Goal: Information Seeking & Learning: Learn about a topic

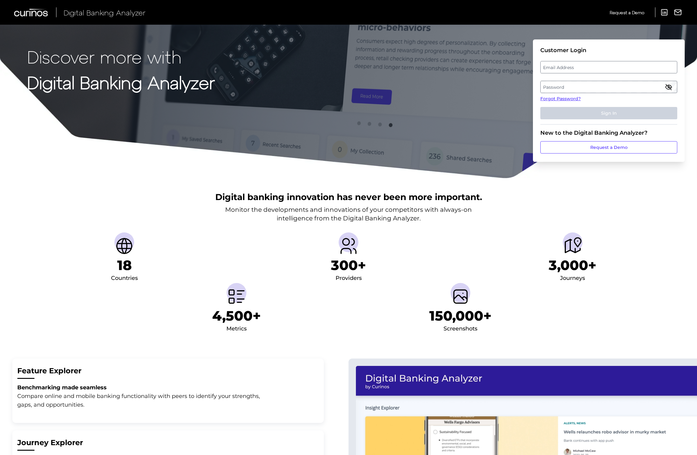
click at [564, 60] on fieldset "Customer Login Email Address Password Forgot Password? Sign In" at bounding box center [608, 86] width 137 height 78
click at [570, 67] on label "Email Address" at bounding box center [609, 67] width 136 height 11
click at [570, 67] on input "email" at bounding box center [608, 67] width 137 height 12
type input "emily.k.johnson1@aexp.com"
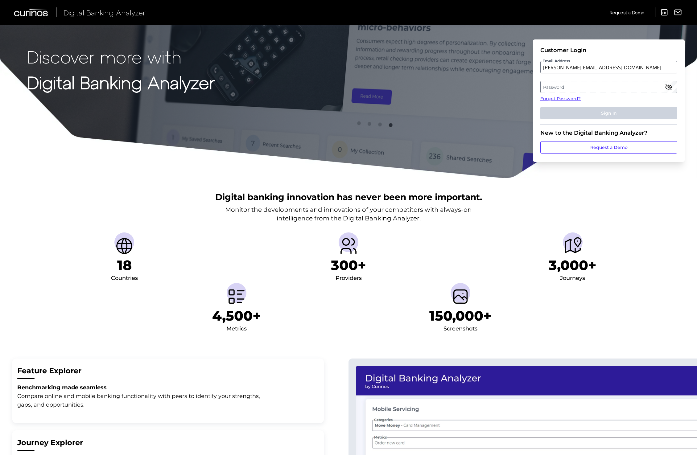
click at [593, 86] on label "Password" at bounding box center [609, 86] width 136 height 11
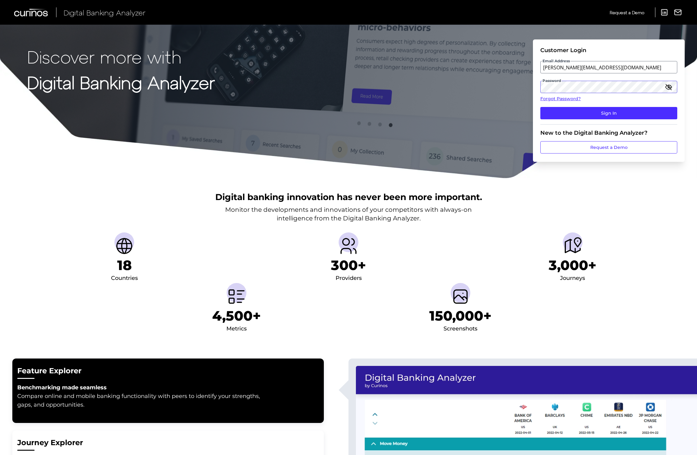
click at [540, 107] on button "Sign In" at bounding box center [608, 113] width 137 height 12
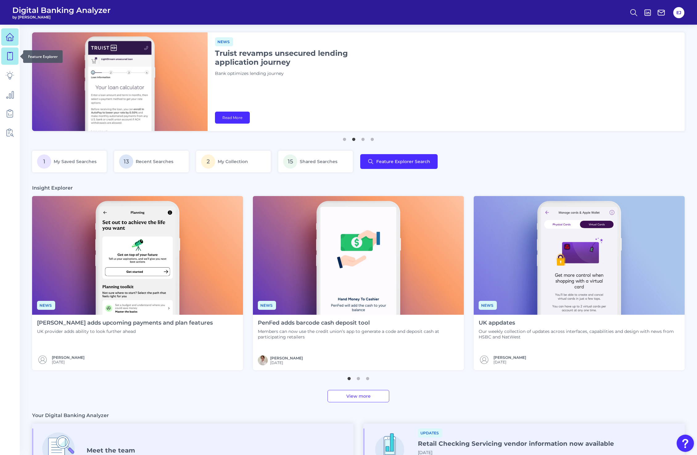
click at [13, 57] on icon at bounding box center [10, 56] width 9 height 9
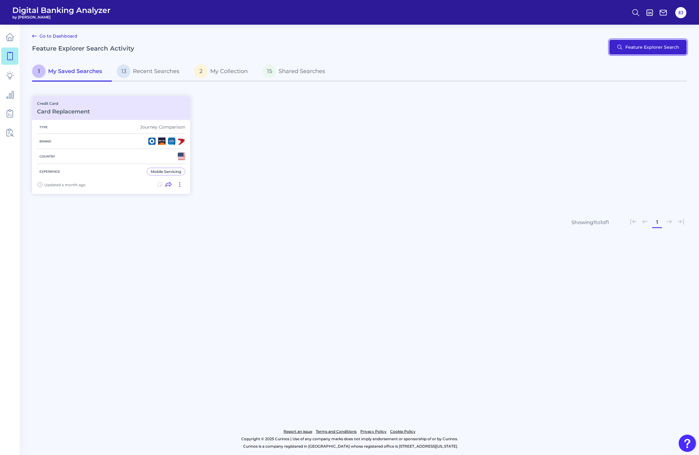
click at [665, 52] on button "Feature Explorer Search" at bounding box center [648, 47] width 77 height 15
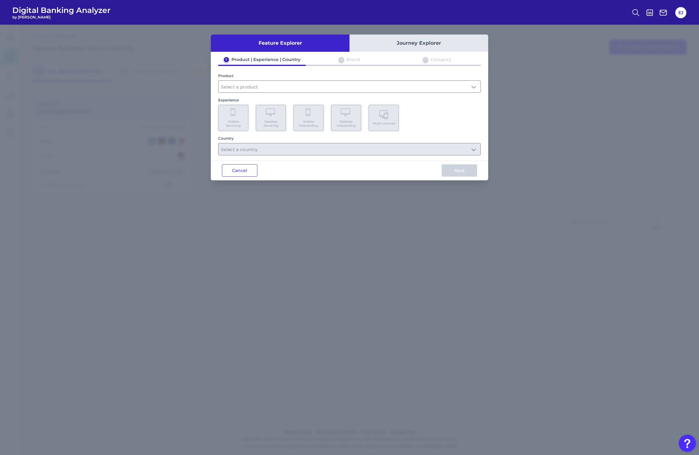
click at [402, 47] on button "Journey Explorer" at bounding box center [419, 43] width 139 height 17
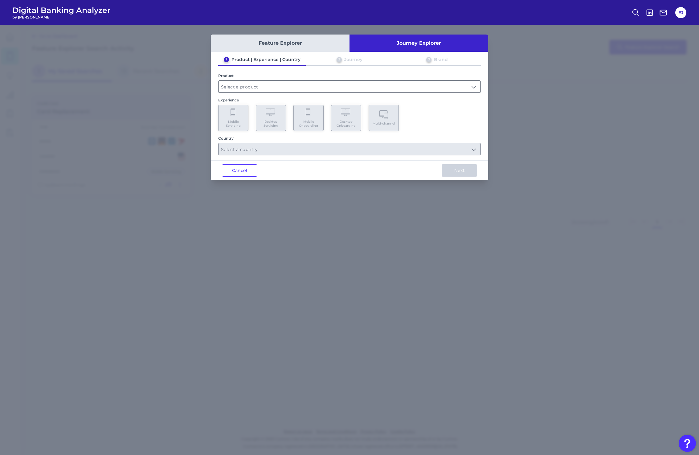
click at [287, 86] on input "text" at bounding box center [350, 87] width 262 height 12
click at [268, 117] on li "Credit Card" at bounding box center [350, 116] width 262 height 14
type input "Credit Card"
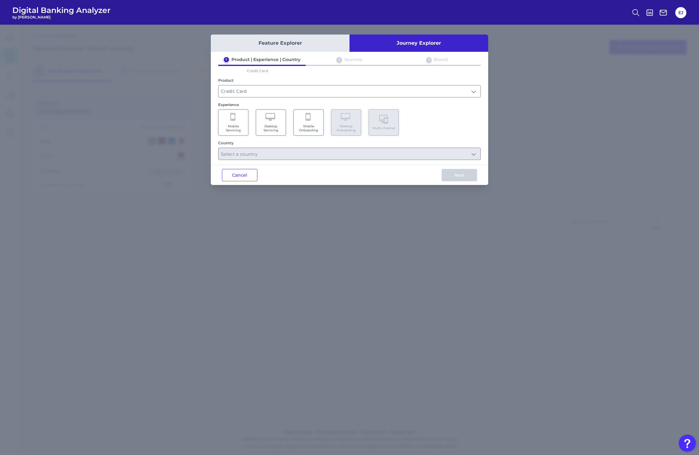
click at [247, 123] on Servicing "Mobile Servicing" at bounding box center [233, 122] width 30 height 26
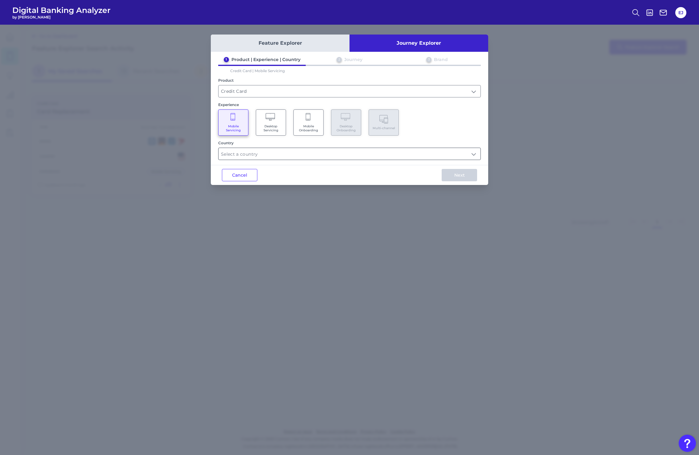
click at [253, 151] on input "text" at bounding box center [350, 154] width 262 height 12
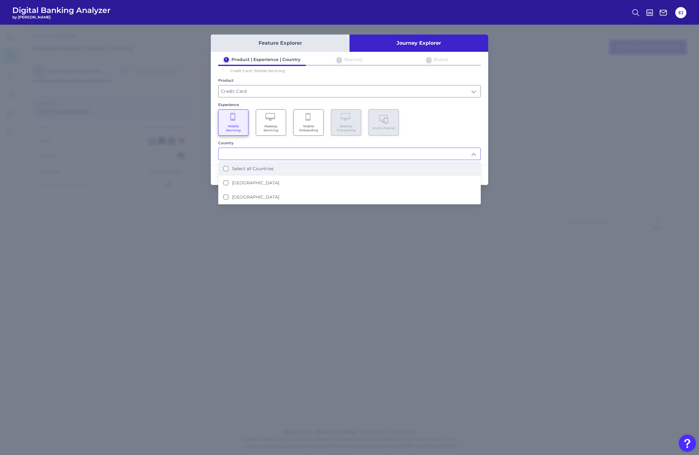
click at [255, 170] on label "Select all Countries" at bounding box center [253, 169] width 42 height 6
type input "Select all Countries"
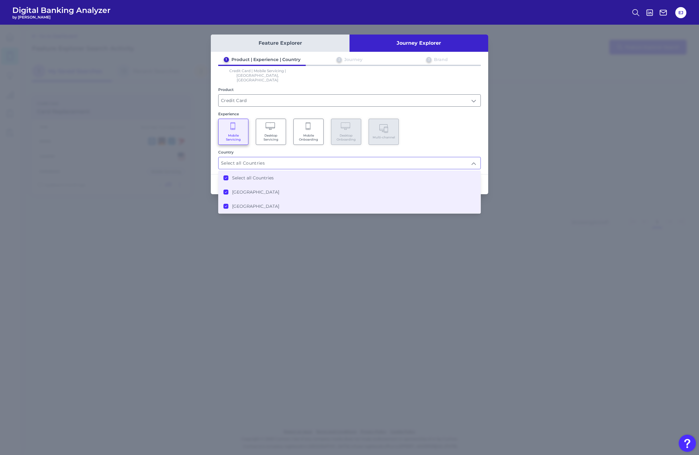
click at [458, 135] on div "Mobile Servicing Desktop Servicing Mobile Onboarding Desktop Onboarding Multi-c…" at bounding box center [349, 132] width 263 height 26
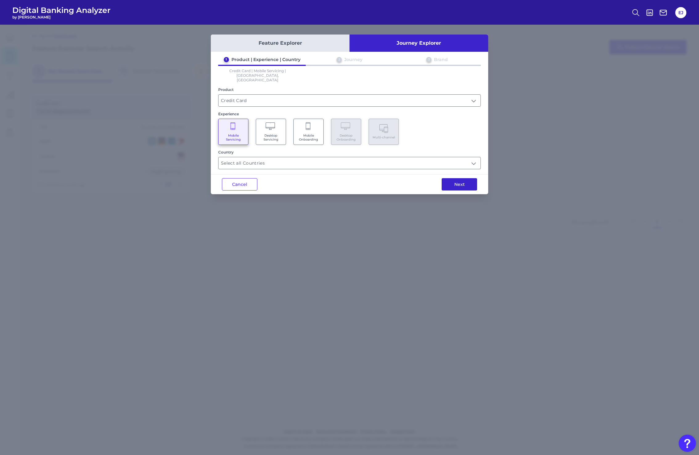
click at [475, 178] on button "Next" at bounding box center [459, 184] width 35 height 12
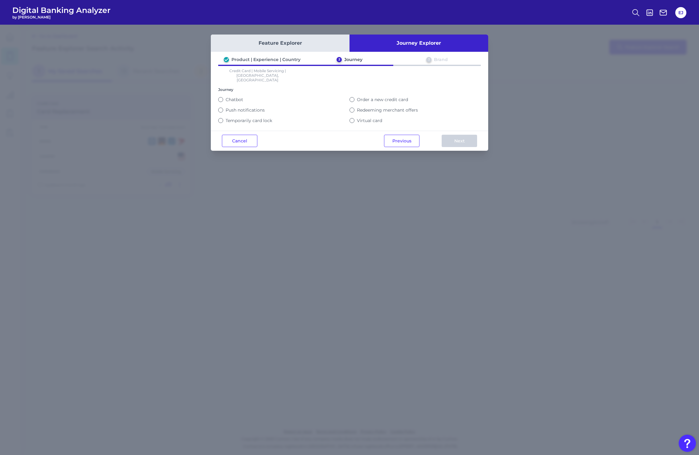
click at [389, 97] on label "Order a new credit card" at bounding box center [382, 100] width 51 height 6
click at [355, 97] on button "Order a new credit card" at bounding box center [352, 99] width 5 height 5
click at [457, 136] on button "Next" at bounding box center [459, 141] width 35 height 12
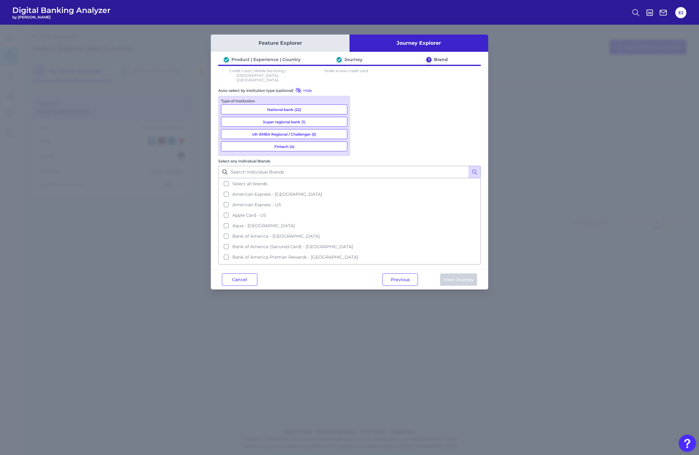
click at [330, 105] on button "National bank (22)" at bounding box center [284, 110] width 126 height 10
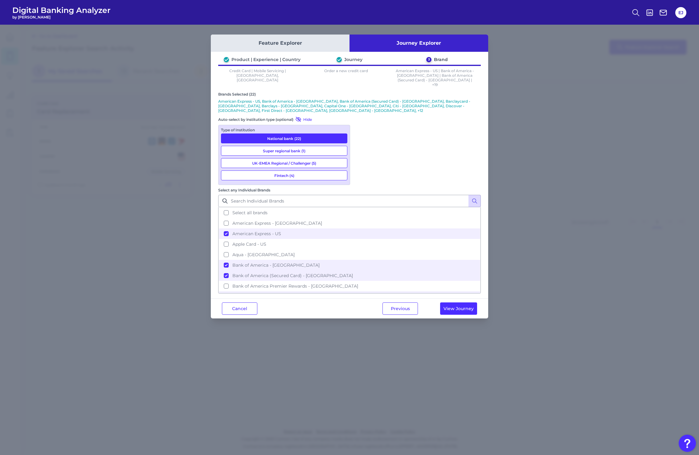
click at [323, 171] on button "Fintech (4)" at bounding box center [284, 176] width 126 height 10
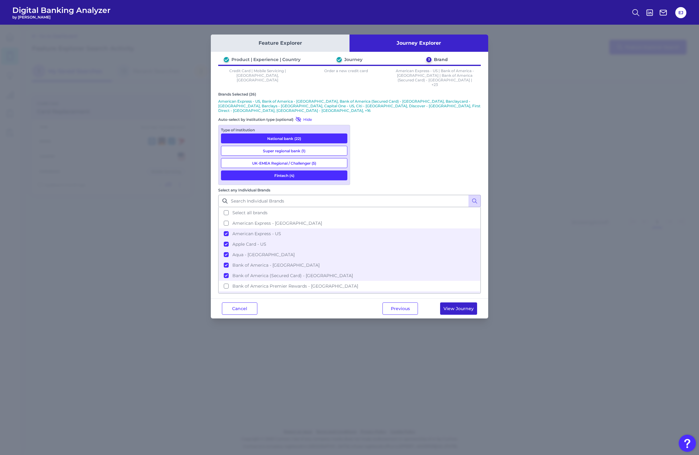
click at [468, 303] on button "View Journey" at bounding box center [458, 309] width 37 height 12
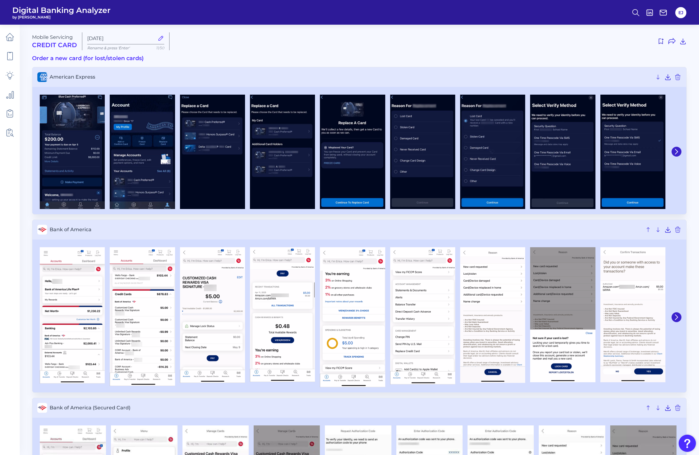
type input "Aug 13 2025"
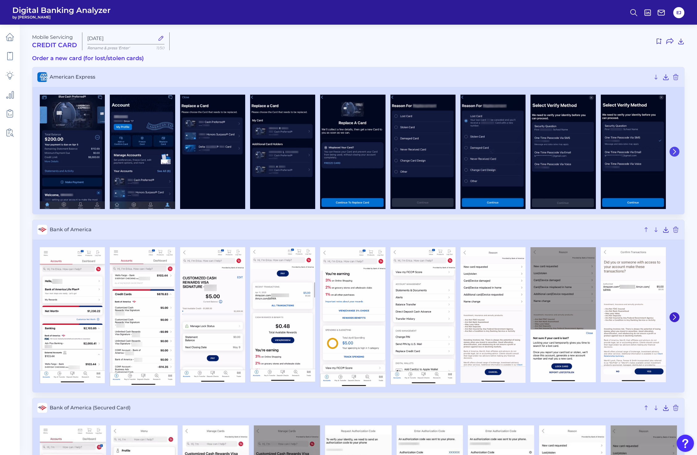
click at [671, 155] on button at bounding box center [674, 152] width 10 height 10
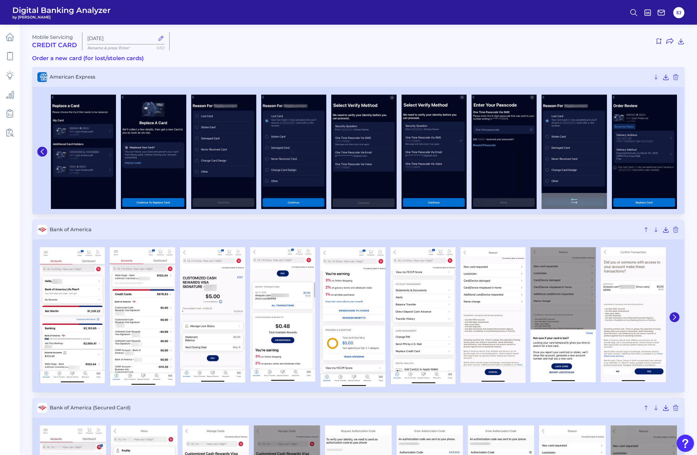
click at [672, 154] on img at bounding box center [644, 152] width 65 height 114
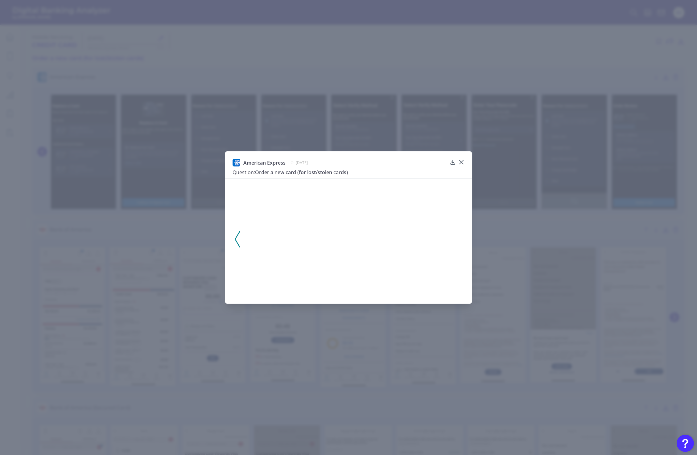
click at [672, 154] on img at bounding box center [644, 152] width 65 height 114
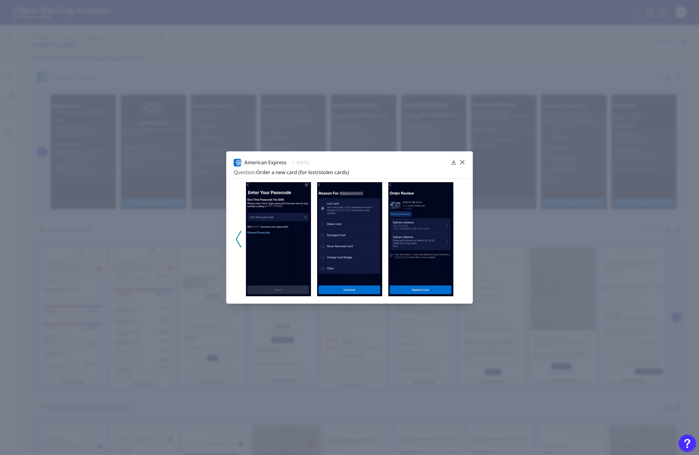
click at [463, 165] on div "American Express March 25, 2025 Question: Order a new card (for lost/stolen car…" at bounding box center [350, 168] width 232 height 19
click at [462, 163] on icon at bounding box center [462, 162] width 6 height 6
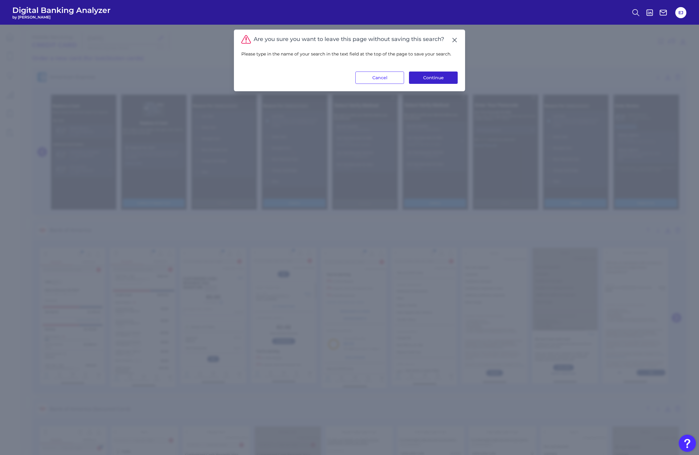
click at [445, 79] on button "Continue" at bounding box center [433, 78] width 49 height 12
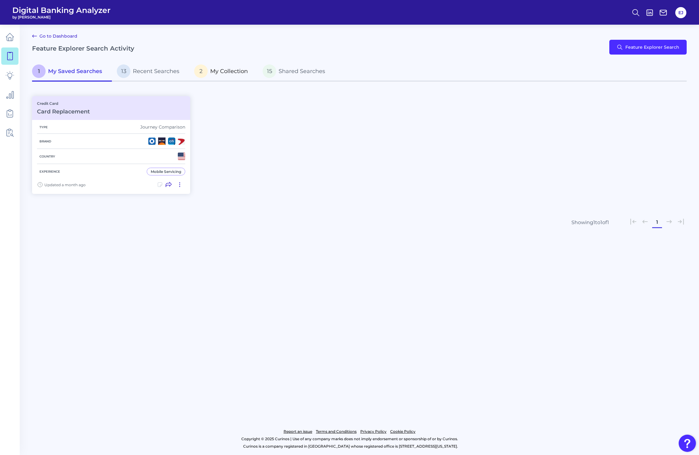
click at [243, 76] on p "2 My Collection" at bounding box center [221, 71] width 54 height 14
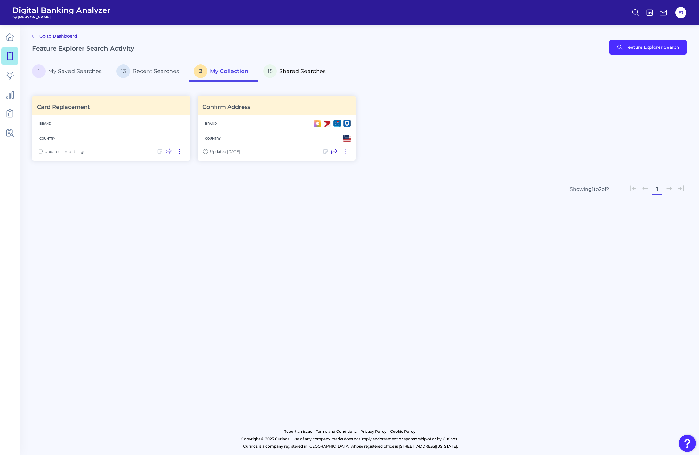
drag, startPoint x: 301, startPoint y: 73, endPoint x: 305, endPoint y: 73, distance: 3.4
click at [305, 73] on span "Shared Searches" at bounding box center [302, 71] width 47 height 7
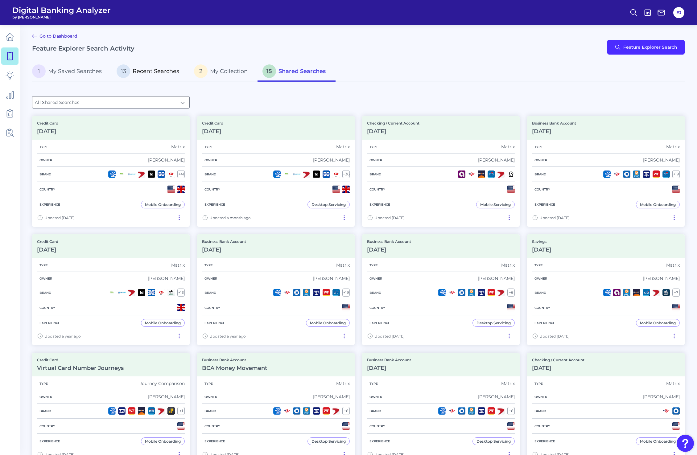
drag, startPoint x: 171, startPoint y: 73, endPoint x: 163, endPoint y: 71, distance: 8.5
click at [163, 71] on span "Recent Searches" at bounding box center [156, 71] width 47 height 7
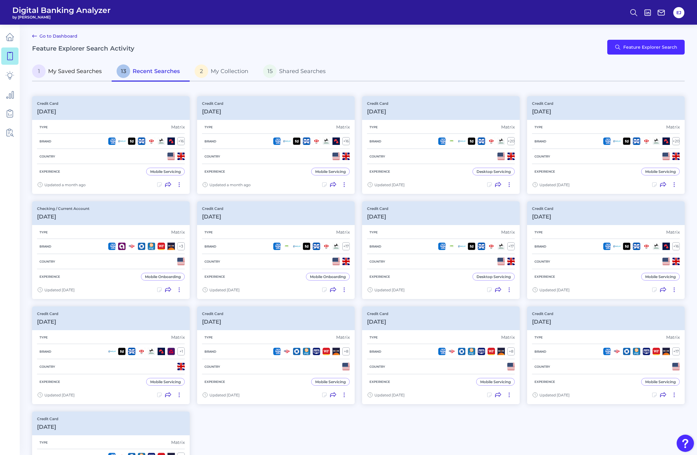
click at [92, 76] on p "1 My Saved Searches" at bounding box center [67, 71] width 70 height 14
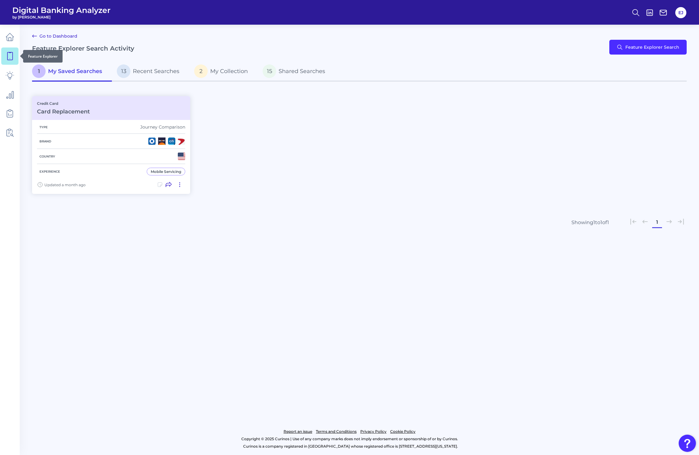
click at [11, 60] on icon at bounding box center [10, 56] width 9 height 9
click at [626, 42] on button "Feature Explorer Search" at bounding box center [648, 47] width 77 height 15
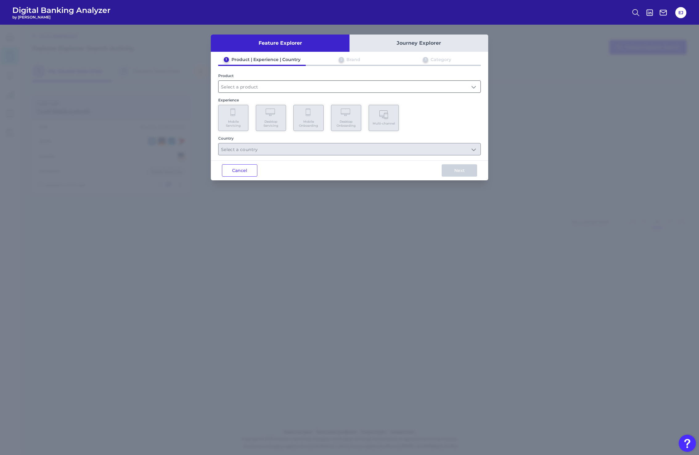
click at [240, 85] on input "text" at bounding box center [350, 87] width 262 height 12
click at [248, 115] on li "Credit Card" at bounding box center [350, 116] width 262 height 14
type input "Credit Card"
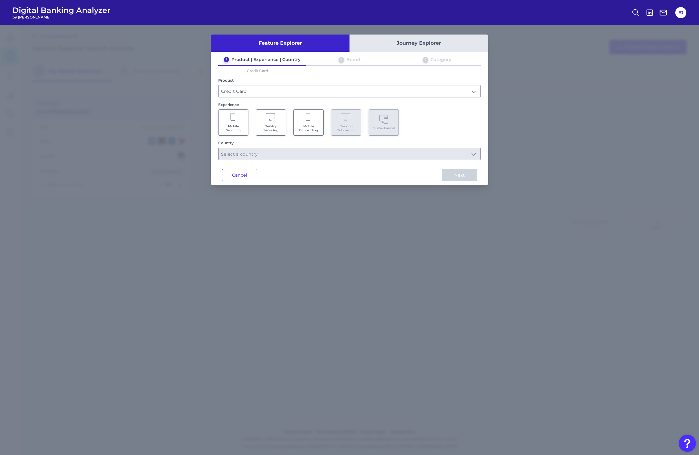
click at [243, 127] on span "Mobile Servicing" at bounding box center [233, 128] width 23 height 8
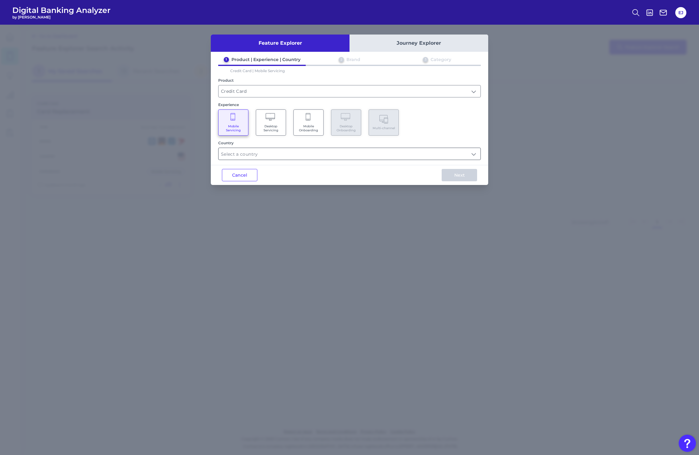
click at [286, 158] on input "text" at bounding box center [350, 154] width 262 height 12
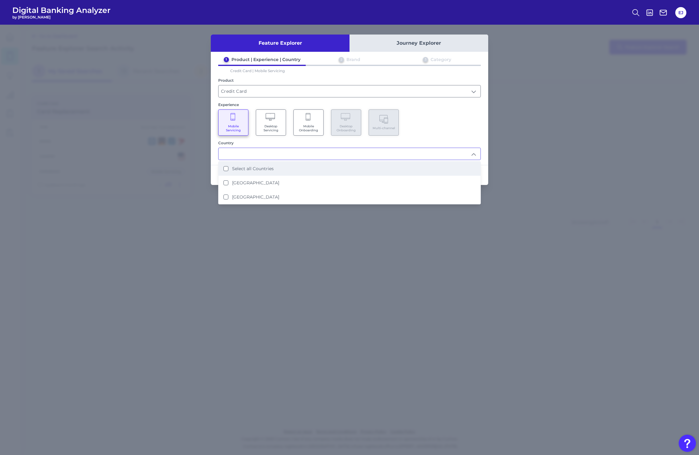
click at [250, 171] on li "Select all Countries" at bounding box center [350, 169] width 262 height 14
type input "Select all Countries"
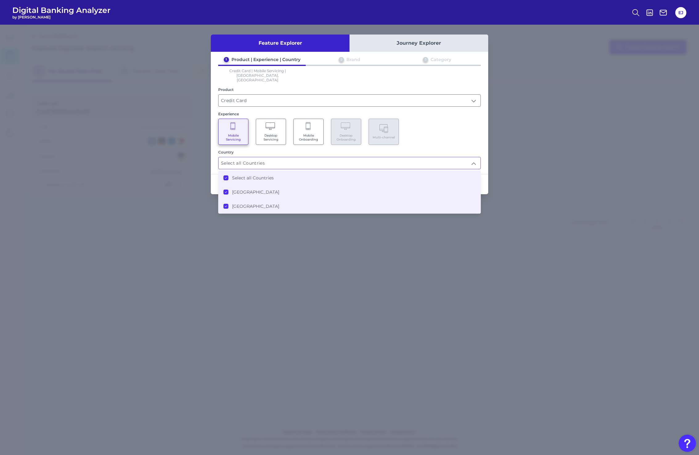
click at [509, 133] on div "Feature Explorer Journey Explorer 1 Product | Experience | Country 2 Brand 3 Ca…" at bounding box center [349, 240] width 699 height 430
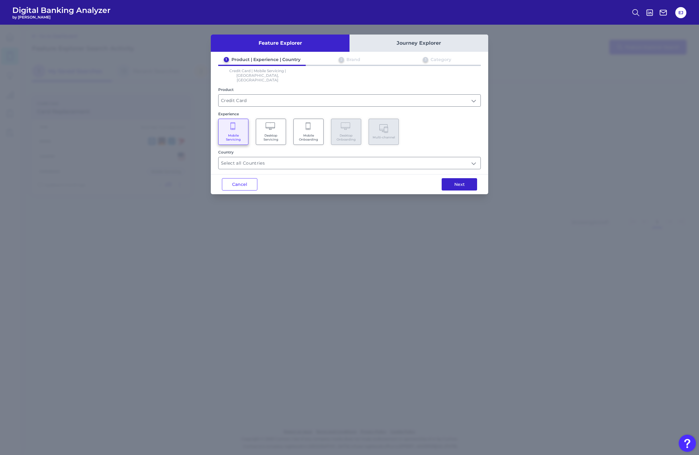
click at [465, 178] on button "Next" at bounding box center [459, 184] width 35 height 12
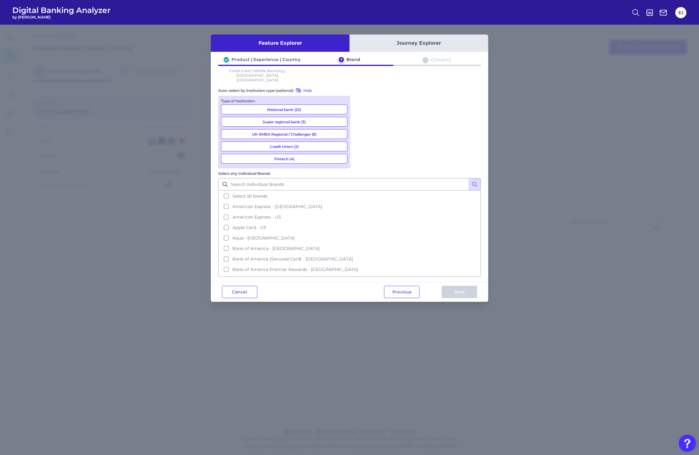
click at [293, 105] on button "National bank (22)" at bounding box center [284, 110] width 126 height 10
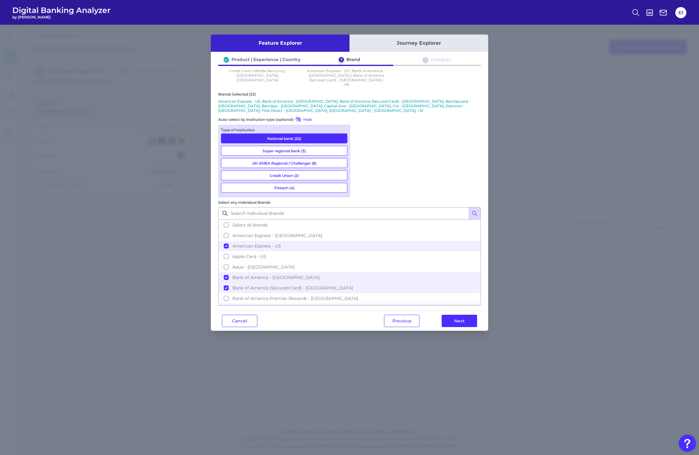
click at [305, 183] on button "Fintech (4)" at bounding box center [284, 188] width 126 height 10
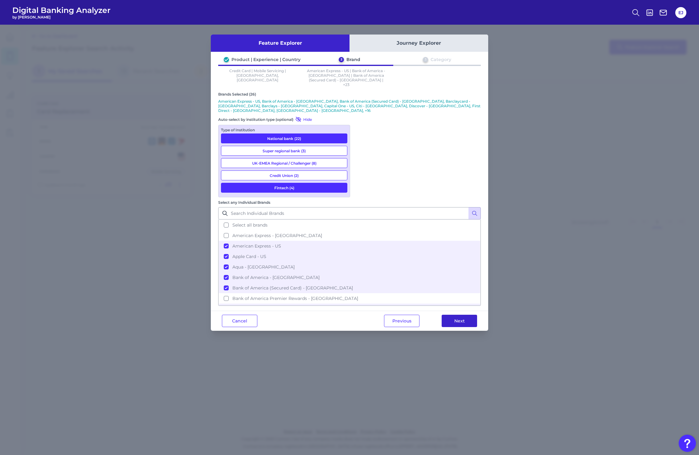
click at [459, 315] on button "Next" at bounding box center [459, 321] width 35 height 12
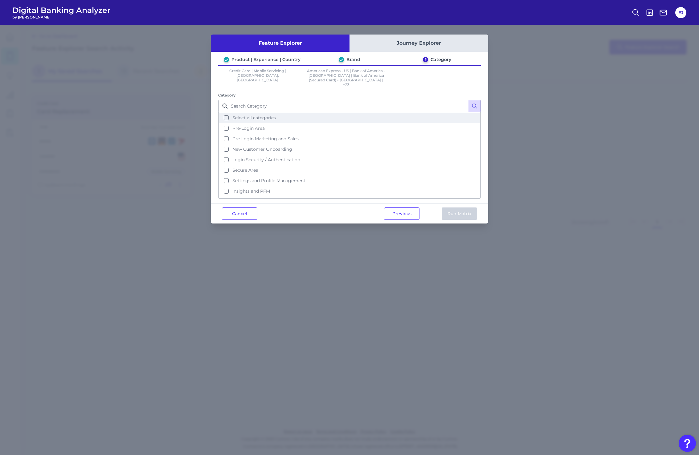
click at [227, 113] on button "Select all categories" at bounding box center [350, 118] width 262 height 10
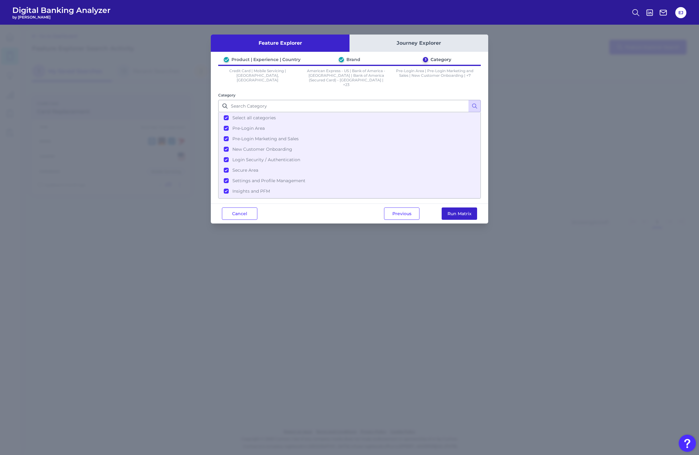
click at [460, 215] on button "Run Matrix" at bounding box center [459, 214] width 35 height 12
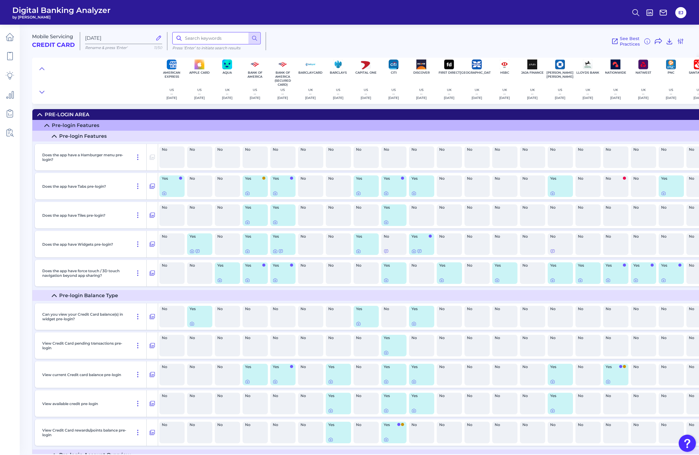
click at [218, 43] on input at bounding box center [216, 38] width 89 height 12
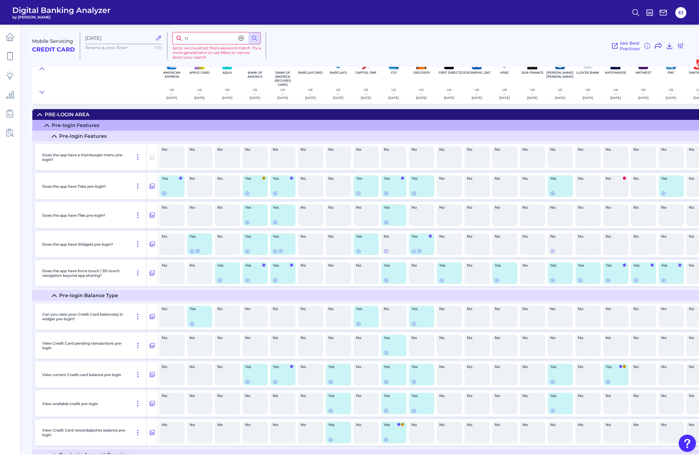
type input "t"
click at [132, 72] on div at bounding box center [95, 80] width 126 height 47
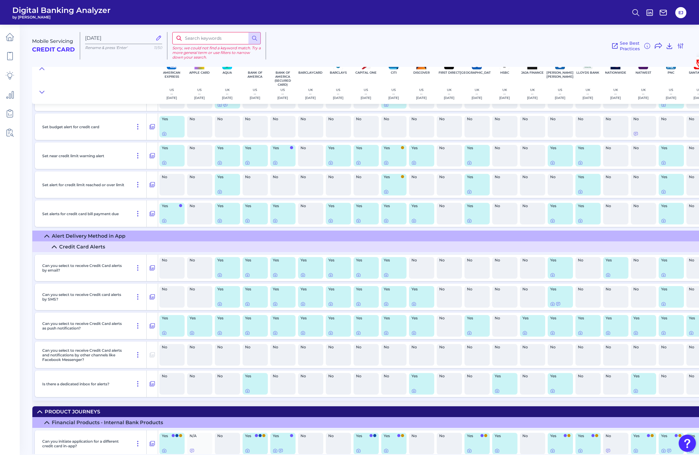
scroll to position [7706, 0]
